Goal: Information Seeking & Learning: Compare options

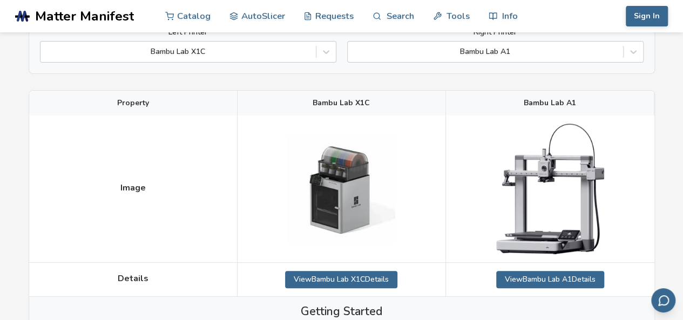
scroll to position [54, 0]
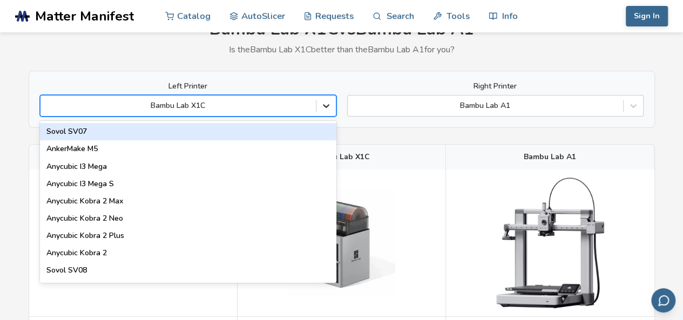
click at [326, 108] on icon at bounding box center [326, 105] width 11 height 11
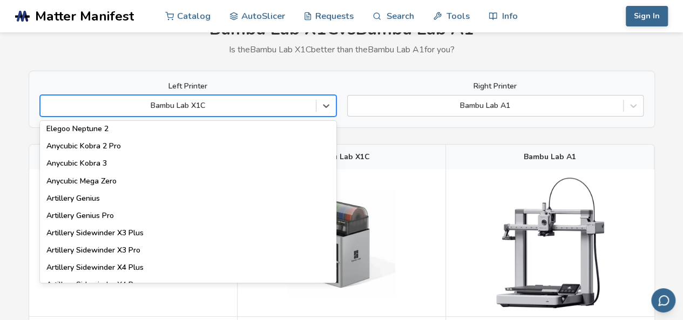
scroll to position [594, 0]
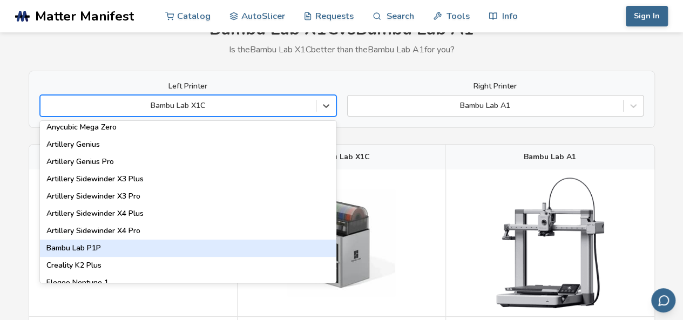
click at [96, 250] on div "Bambu Lab P1P" at bounding box center [188, 248] width 297 height 17
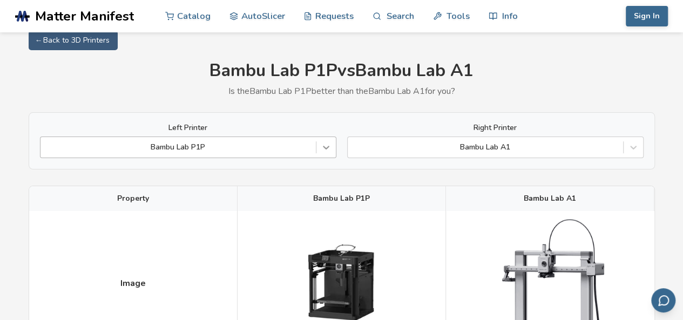
click at [327, 160] on div "Left Printer Bambu Lab P1P Right Printer Bambu Lab A1" at bounding box center [342, 140] width 627 height 57
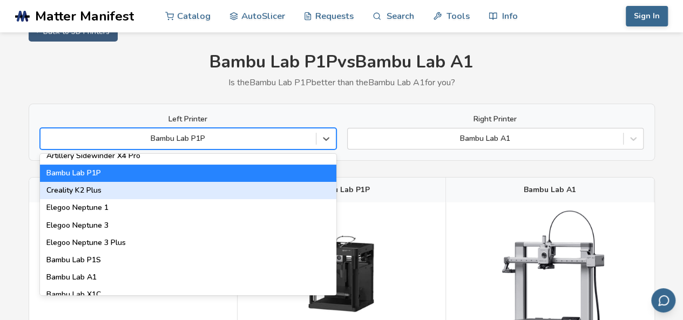
scroll to position [756, 0]
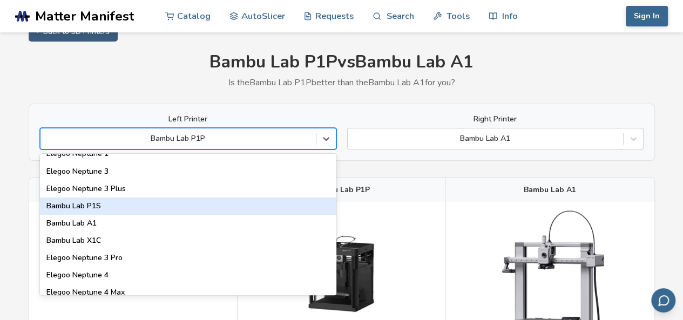
click at [98, 210] on div "Bambu Lab P1S" at bounding box center [188, 206] width 297 height 17
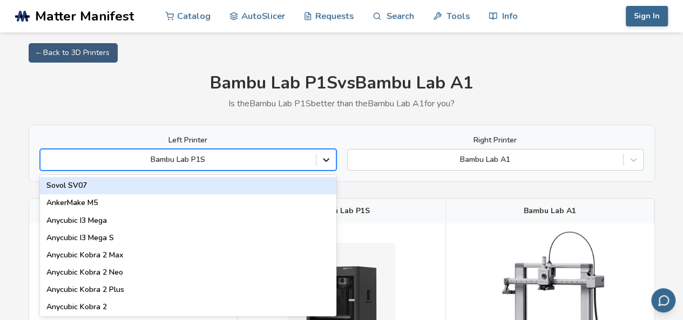
click at [326, 162] on div "89 results available. Use Up and Down to choose options, press Enter to select …" at bounding box center [188, 160] width 297 height 22
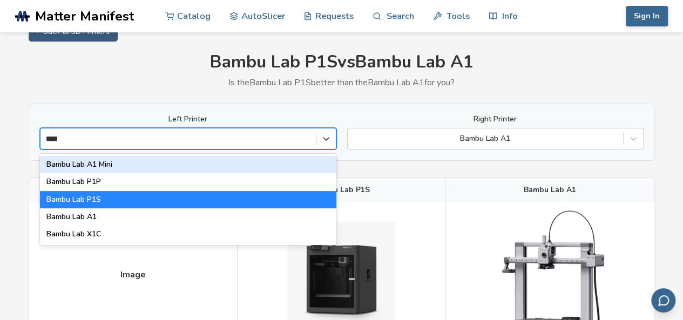
type input "*****"
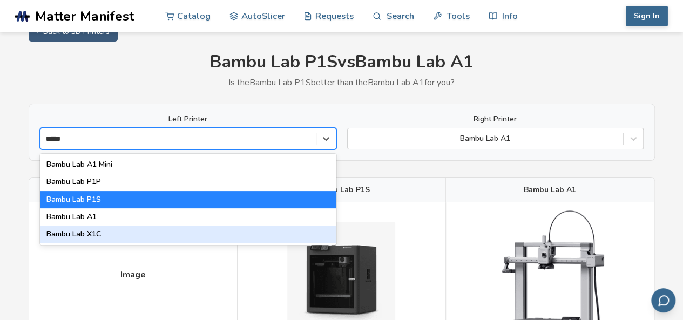
click at [91, 238] on div "Bambu Lab X1C" at bounding box center [188, 234] width 297 height 17
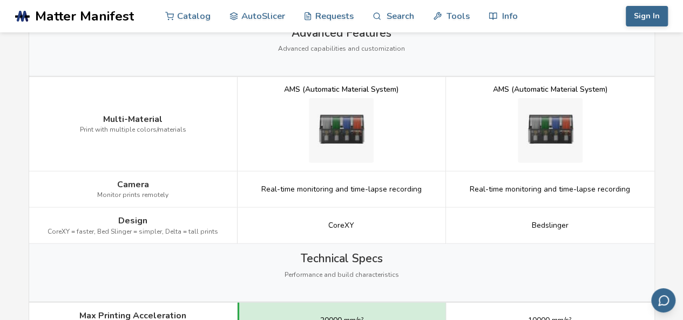
scroll to position [1210, 0]
